Goal: Task Accomplishment & Management: Manage account settings

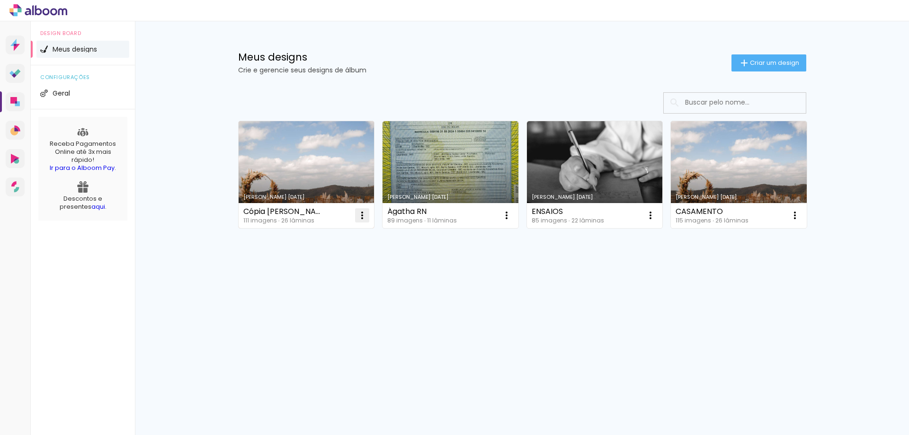
click at [363, 216] on iron-icon at bounding box center [361, 215] width 11 height 11
click at [326, 273] on paper-item "Excluir" at bounding box center [324, 277] width 93 height 19
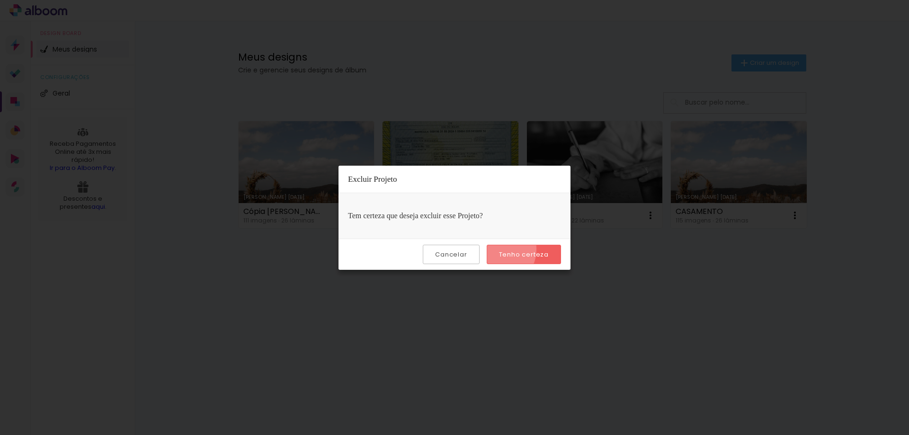
click at [496, 249] on paper-button "Tenho certeza" at bounding box center [524, 254] width 74 height 19
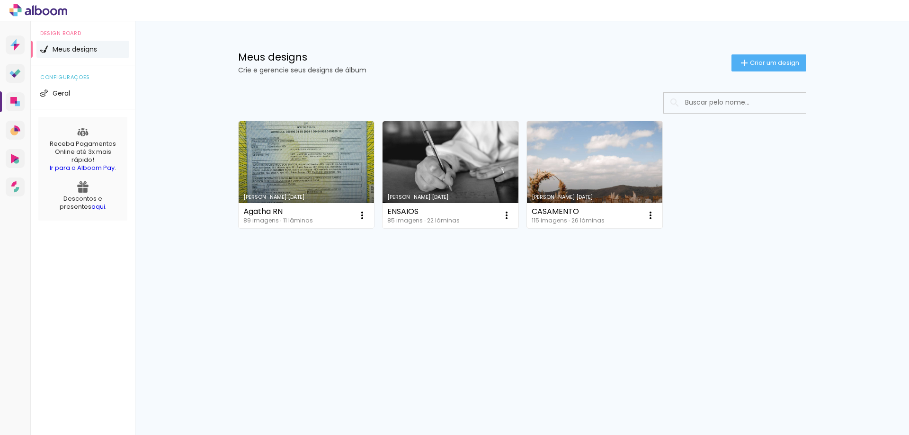
click at [649, 184] on link "Criado em [DATE]" at bounding box center [595, 174] width 136 height 107
